Goal: Transaction & Acquisition: Purchase product/service

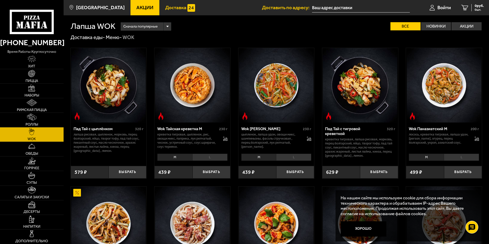
click at [165, 8] on span "Доставка" at bounding box center [175, 7] width 21 height 5
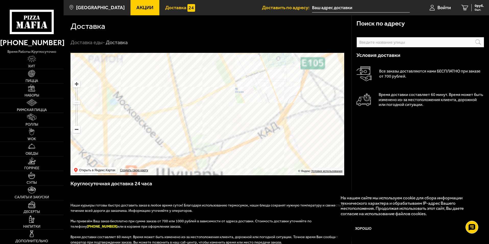
drag, startPoint x: 182, startPoint y: 125, endPoint x: 273, endPoint y: 134, distance: 91.3
click at [273, 134] on ymaps at bounding box center [207, 114] width 274 height 123
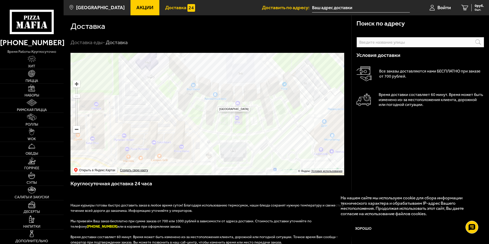
click at [214, 103] on ymaps at bounding box center [207, 114] width 274 height 123
type input "[STREET_ADDRESS]"
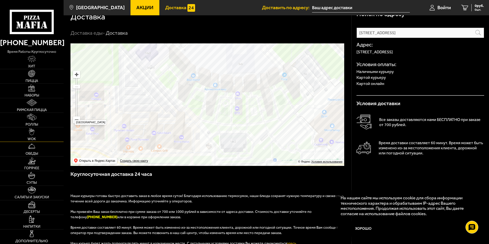
scroll to position [26, 0]
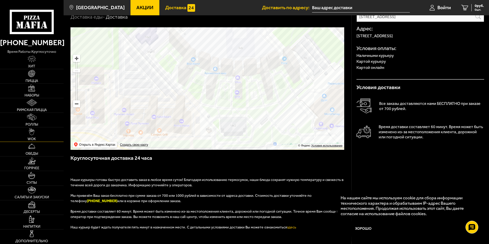
click at [37, 134] on link "WOK" at bounding box center [32, 134] width 64 height 14
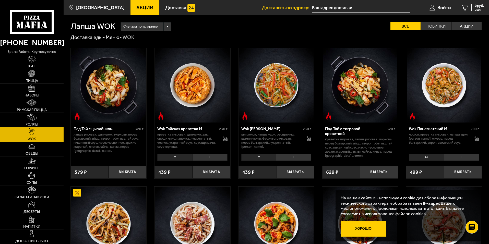
click at [375, 231] on button "Хорошо" at bounding box center [364, 228] width 46 height 15
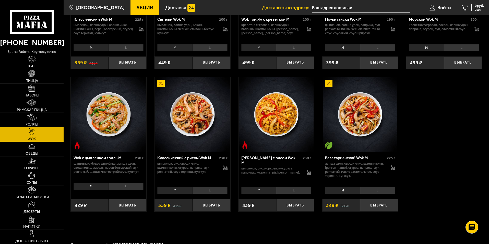
scroll to position [230, 0]
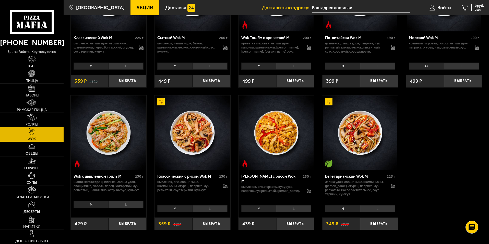
click at [200, 175] on div "Классический с рисом Wok M 230 г цыпленок, рис, овощи микс, шампиньоны, огурец,…" at bounding box center [193, 186] width 76 height 33
click at [197, 176] on div "Классический с рисом Wok M" at bounding box center [187, 176] width 61 height 5
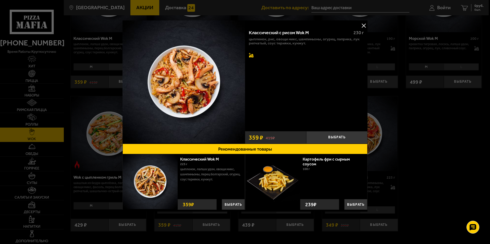
click at [253, 53] on icon at bounding box center [251, 55] width 5 height 5
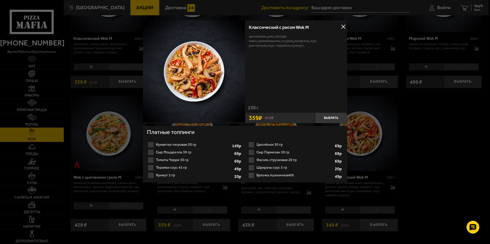
click at [345, 26] on button at bounding box center [344, 27] width 8 height 8
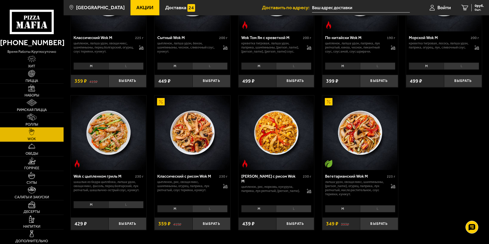
click at [205, 146] on img at bounding box center [192, 133] width 75 height 75
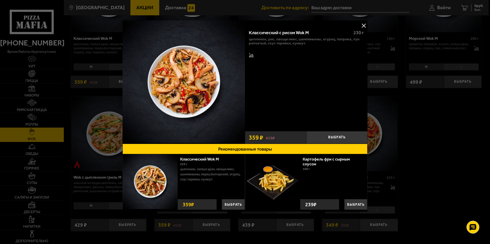
click at [204, 88] on img at bounding box center [184, 81] width 123 height 123
click at [363, 26] on button at bounding box center [364, 26] width 8 height 8
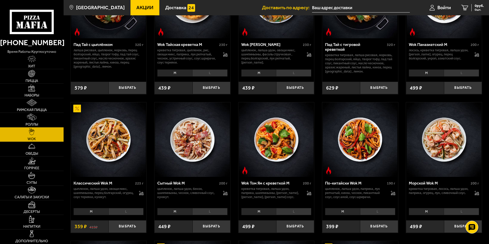
scroll to position [77, 0]
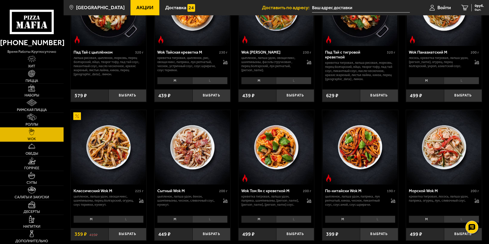
click at [454, 161] on img at bounding box center [444, 147] width 75 height 75
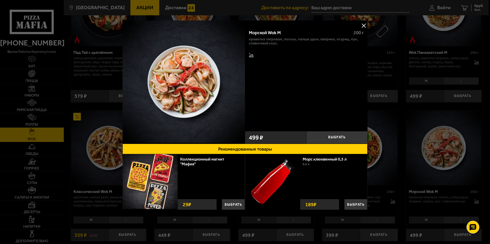
click at [367, 29] on button at bounding box center [364, 26] width 8 height 8
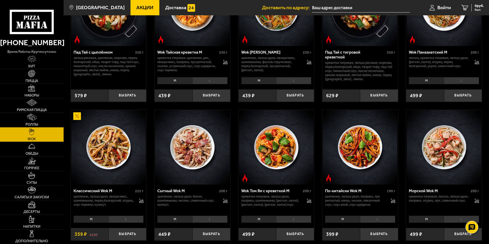
click at [211, 220] on li "L" at bounding box center [209, 219] width 35 height 7
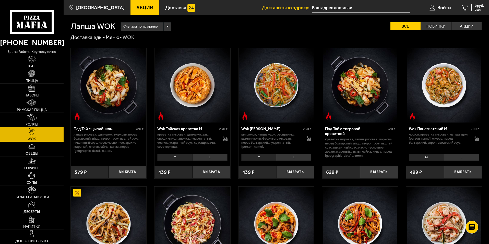
click at [336, 11] on input "text" at bounding box center [361, 7] width 98 height 9
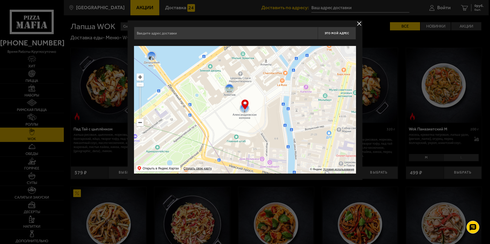
click at [207, 34] on input "text" at bounding box center [226, 33] width 184 height 13
drag, startPoint x: 258, startPoint y: 135, endPoint x: 231, endPoint y: 58, distance: 81.5
click at [231, 58] on ymaps at bounding box center [245, 110] width 222 height 128
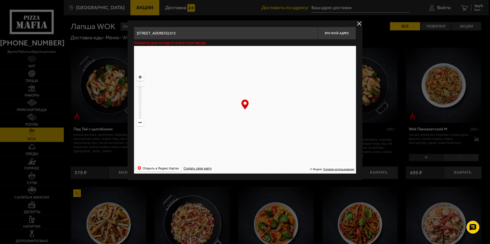
drag, startPoint x: 259, startPoint y: 66, endPoint x: 262, endPoint y: 99, distance: 32.8
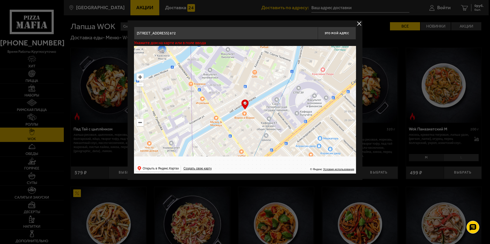
click at [257, 63] on ymaps at bounding box center [245, 110] width 222 height 128
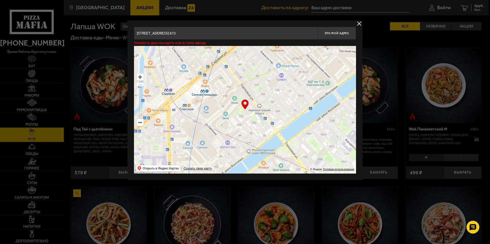
drag, startPoint x: 251, startPoint y: 104, endPoint x: 262, endPoint y: 66, distance: 39.8
click at [260, 58] on ymaps at bounding box center [245, 110] width 222 height 128
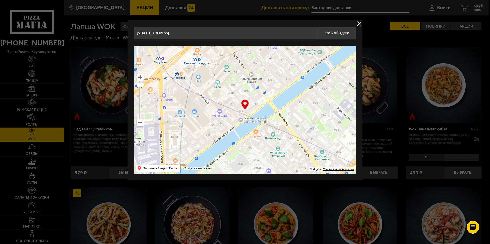
drag, startPoint x: 255, startPoint y: 128, endPoint x: 257, endPoint y: 66, distance: 61.6
click at [257, 67] on ymaps at bounding box center [245, 110] width 222 height 128
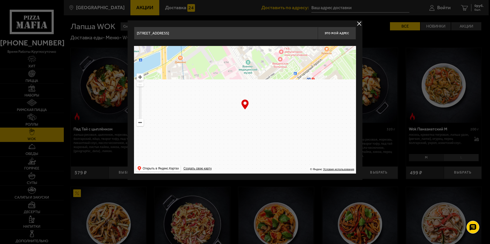
drag, startPoint x: 265, startPoint y: 107, endPoint x: 266, endPoint y: 47, distance: 60.0
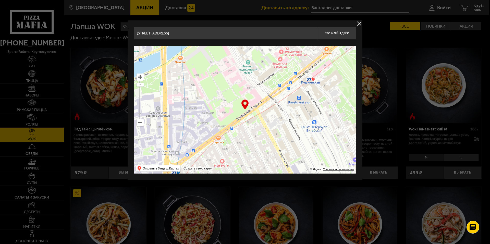
click at [265, 44] on div "[STREET_ADDRESS] Это мой адрес Найдите адрес перетащив карту … © Яндекс Условия…" at bounding box center [245, 100] width 222 height 147
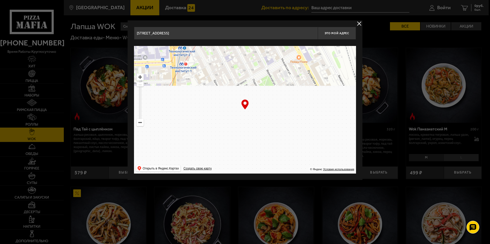
drag, startPoint x: 251, startPoint y: 127, endPoint x: 257, endPoint y: 57, distance: 71.0
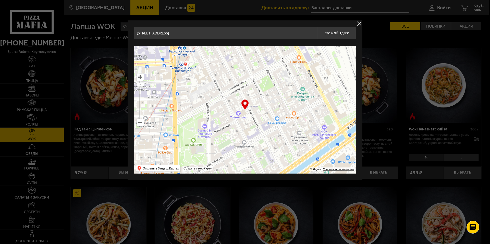
click at [257, 57] on ymaps at bounding box center [245, 110] width 222 height 128
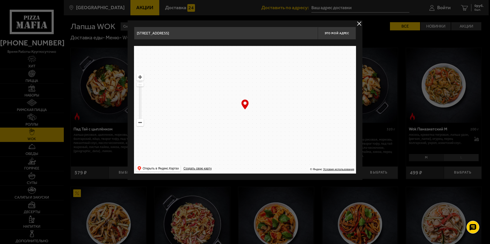
drag, startPoint x: 249, startPoint y: 124, endPoint x: 252, endPoint y: 57, distance: 66.5
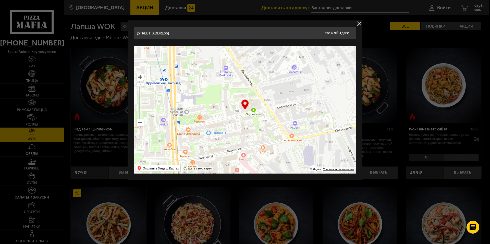
click at [251, 60] on ymaps at bounding box center [245, 110] width 222 height 128
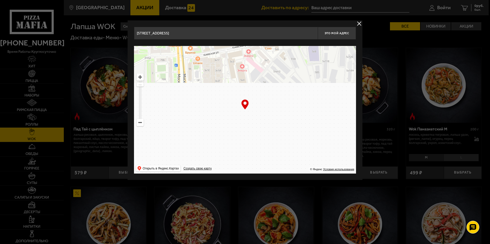
drag, startPoint x: 236, startPoint y: 119, endPoint x: 220, endPoint y: 67, distance: 53.7
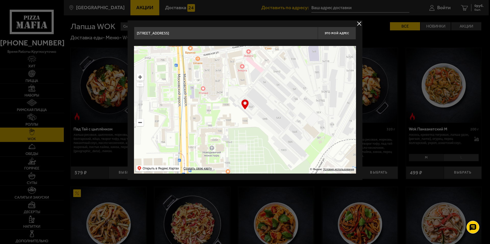
click at [221, 69] on ymaps at bounding box center [245, 110] width 222 height 128
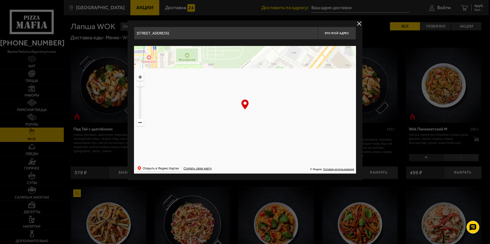
drag, startPoint x: 230, startPoint y: 112, endPoint x: 240, endPoint y: 50, distance: 62.9
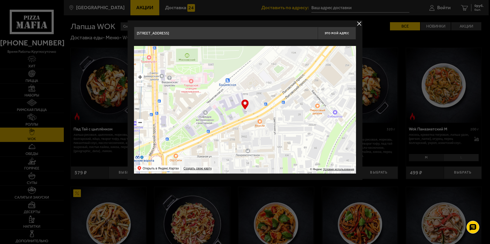
click at [240, 50] on ymaps at bounding box center [245, 110] width 222 height 128
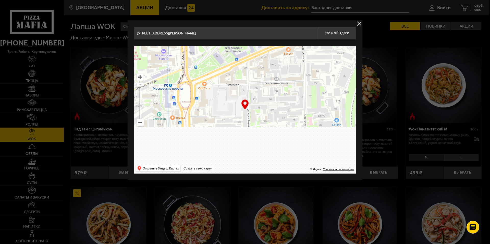
drag, startPoint x: 243, startPoint y: 83, endPoint x: 251, endPoint y: 45, distance: 38.4
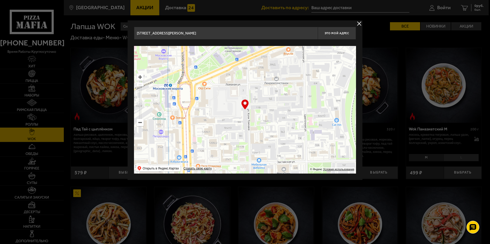
click at [251, 45] on div "[STREET_ADDRESS][PERSON_NAME] Это мой адрес Найдите адрес перетащив карту … © Я…" at bounding box center [245, 100] width 222 height 147
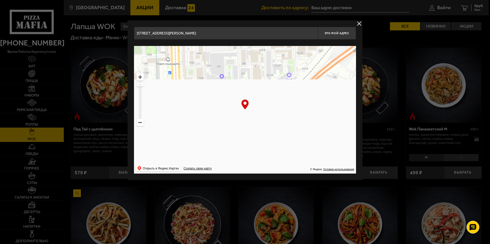
drag, startPoint x: 253, startPoint y: 98, endPoint x: 266, endPoint y: 46, distance: 53.2
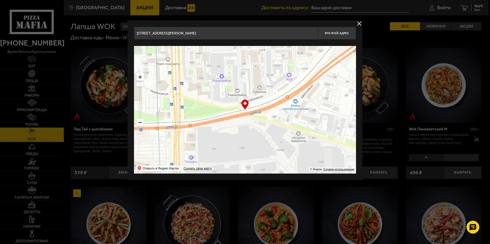
click at [266, 46] on ymaps at bounding box center [245, 110] width 222 height 128
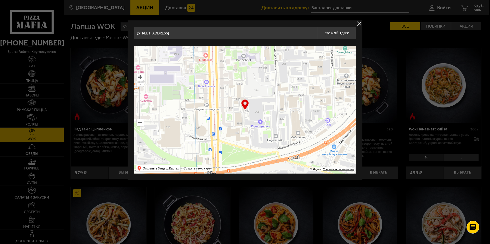
drag, startPoint x: 276, startPoint y: 72, endPoint x: 274, endPoint y: 104, distance: 32.5
click at [289, 152] on ymaps at bounding box center [245, 110] width 222 height 128
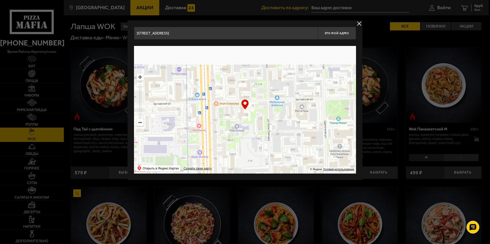
drag, startPoint x: 281, startPoint y: 132, endPoint x: 281, endPoint y: 135, distance: 2.8
click at [281, 135] on ymaps at bounding box center [245, 110] width 222 height 128
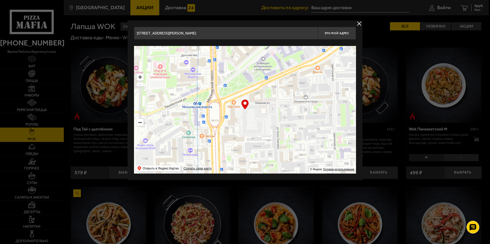
drag, startPoint x: 267, startPoint y: 110, endPoint x: 253, endPoint y: 90, distance: 24.5
click at [248, 62] on ymaps at bounding box center [245, 110] width 222 height 128
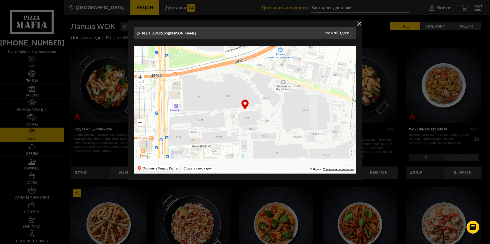
drag, startPoint x: 247, startPoint y: 121, endPoint x: 233, endPoint y: 35, distance: 86.8
click at [233, 37] on div "[STREET_ADDRESS][PERSON_NAME] Это мой адрес Найдите адрес перетащив карту … © Я…" at bounding box center [245, 100] width 222 height 147
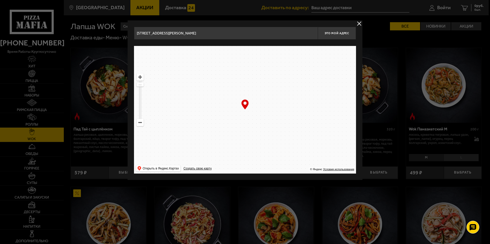
drag, startPoint x: 250, startPoint y: 94, endPoint x: 256, endPoint y: 45, distance: 50.2
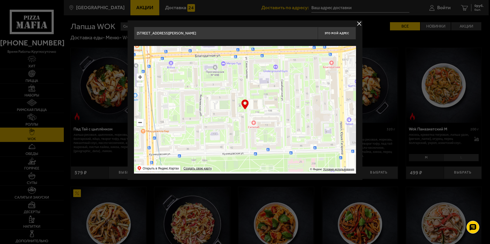
click at [256, 45] on div "[STREET_ADDRESS][PERSON_NAME] Это мой адрес Найдите адрес перетащив карту … © Я…" at bounding box center [245, 100] width 222 height 147
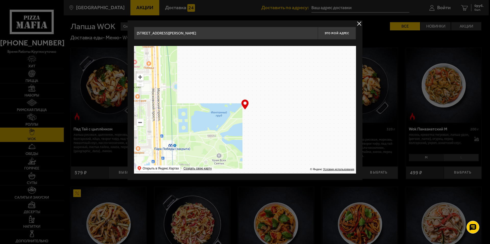
drag, startPoint x: 257, startPoint y: 137, endPoint x: 260, endPoint y: 80, distance: 56.3
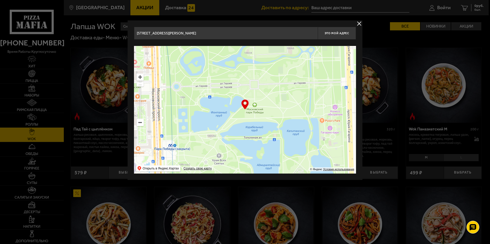
click at [256, 65] on ymaps at bounding box center [245, 110] width 222 height 128
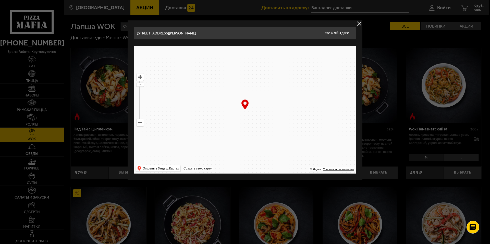
drag, startPoint x: 260, startPoint y: 120, endPoint x: 245, endPoint y: 31, distance: 89.8
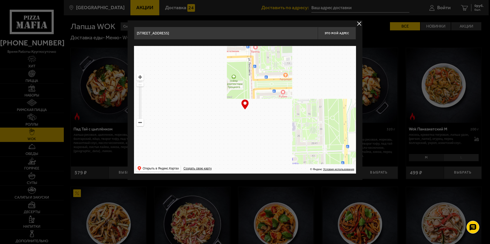
drag, startPoint x: 252, startPoint y: 118, endPoint x: 256, endPoint y: 67, distance: 50.5
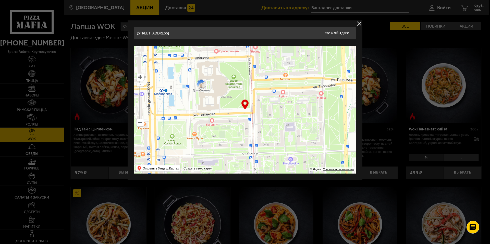
click at [256, 67] on ymaps at bounding box center [245, 110] width 222 height 128
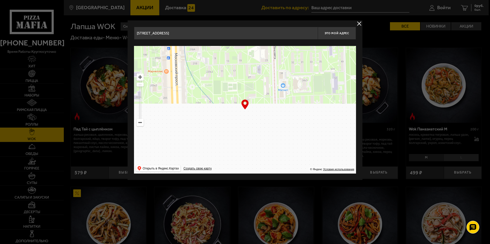
drag, startPoint x: 257, startPoint y: 120, endPoint x: 286, endPoint y: 50, distance: 75.8
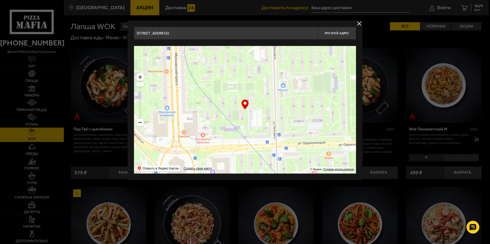
click at [286, 50] on ymaps at bounding box center [245, 110] width 222 height 128
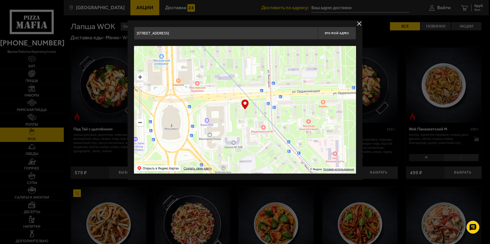
drag, startPoint x: 271, startPoint y: 112, endPoint x: 257, endPoint y: 56, distance: 58.2
click at [255, 43] on div "[STREET_ADDRESS] Это мой адрес Найдите адрес перетащив карту … © Яндекс Условия…" at bounding box center [245, 100] width 222 height 147
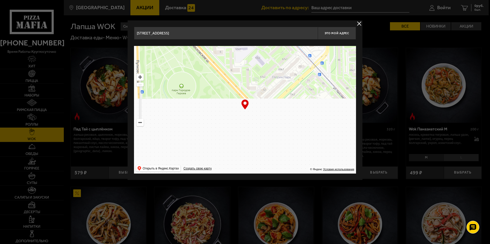
drag, startPoint x: 255, startPoint y: 105, endPoint x: 238, endPoint y: 43, distance: 64.1
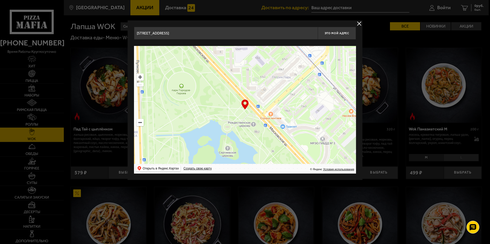
click at [238, 43] on div "[STREET_ADDRESS] Это мой адрес Найдите адрес перетащив карту … © Яндекс Условия…" at bounding box center [245, 100] width 222 height 147
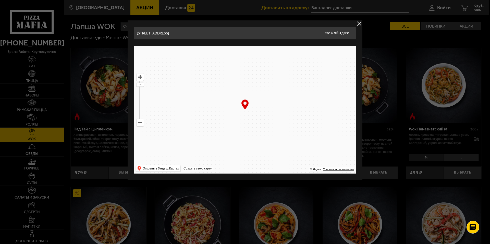
drag, startPoint x: 235, startPoint y: 97, endPoint x: 255, endPoint y: 86, distance: 23.3
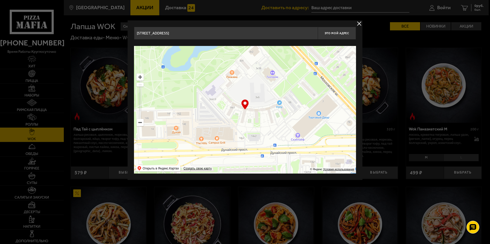
click at [255, 86] on ymaps at bounding box center [245, 110] width 222 height 128
type input "[STREET_ADDRESS]"
click at [335, 32] on span "Это мой адрес" at bounding box center [337, 33] width 25 height 3
type input "[STREET_ADDRESS]"
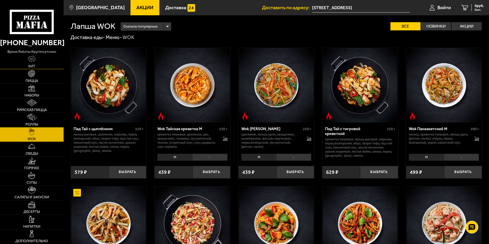
click at [37, 59] on link "Хит" at bounding box center [32, 62] width 64 height 14
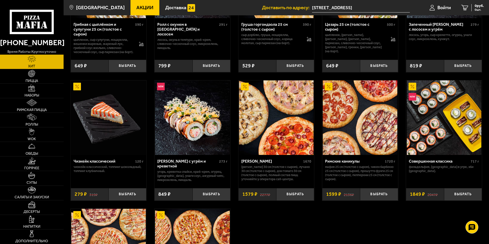
scroll to position [255, 0]
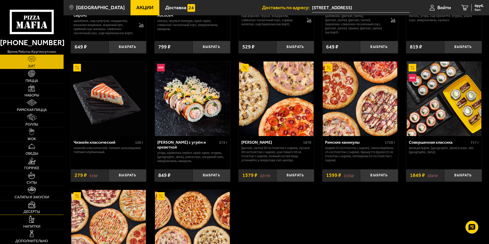
click at [35, 209] on link "Десерты" at bounding box center [32, 207] width 64 height 14
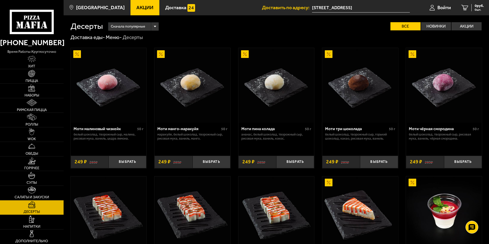
click at [27, 21] on icon at bounding box center [32, 22] width 44 height 24
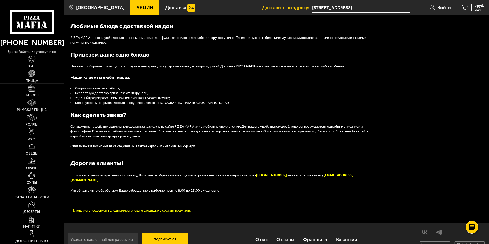
scroll to position [568, 0]
